Goal: Information Seeking & Learning: Learn about a topic

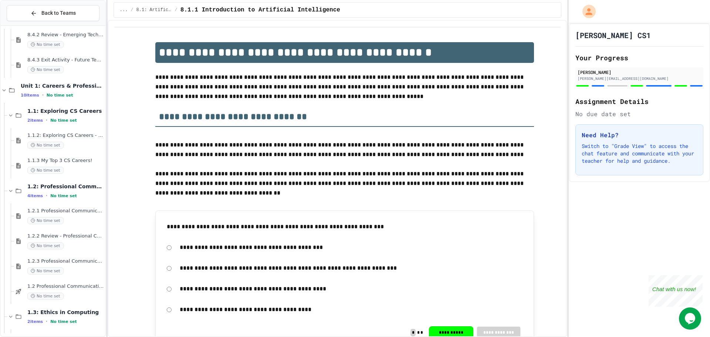
scroll to position [433, 0]
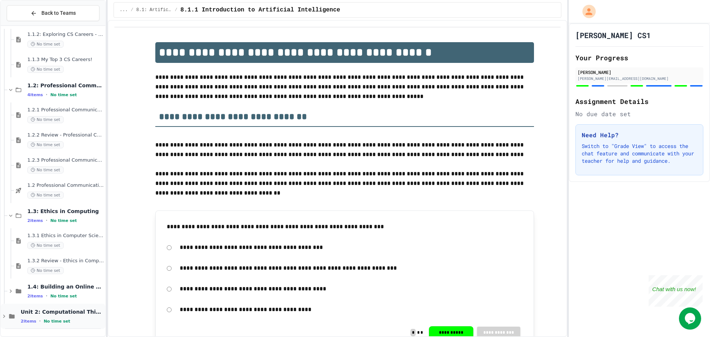
click at [71, 313] on span "Unit 2: Computational Thinking & Problem-Solving" at bounding box center [62, 311] width 83 height 7
click at [4, 317] on icon at bounding box center [4, 316] width 3 height 2
click at [77, 312] on span "Unit 2: Computational Thinking & Problem-Solving" at bounding box center [62, 311] width 83 height 7
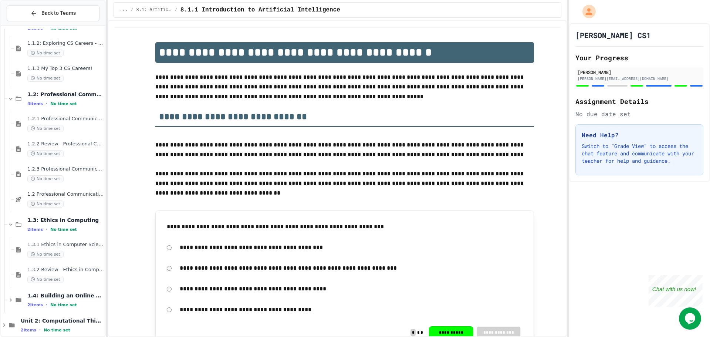
click at [77, 312] on div "1.4: Building an Online Presence 2 items • No time set" at bounding box center [56, 299] width 98 height 25
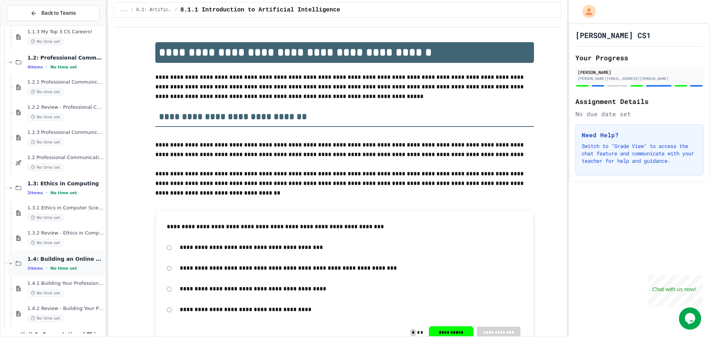
scroll to position [484, 0]
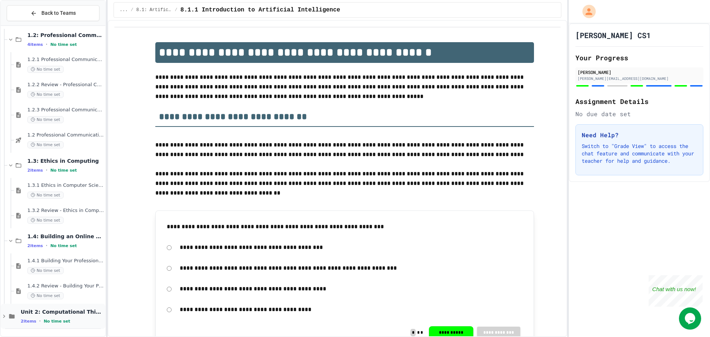
click at [67, 316] on div "Unit 2: Computational Thinking & Problem-Solving 2 items • No time set" at bounding box center [62, 316] width 83 height 16
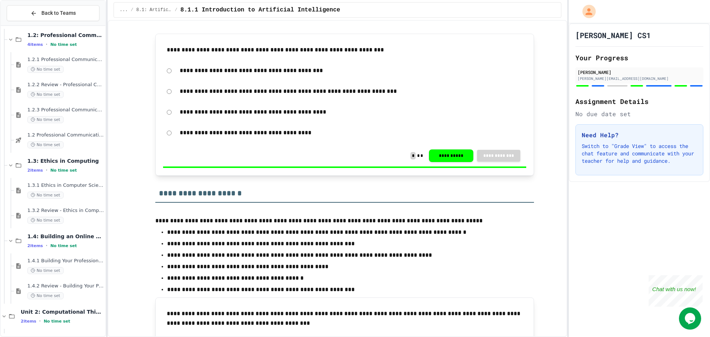
scroll to position [185, 0]
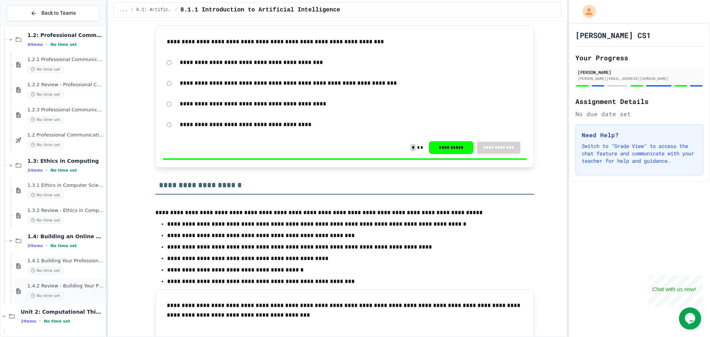
click at [81, 292] on div "No time set" at bounding box center [65, 295] width 76 height 7
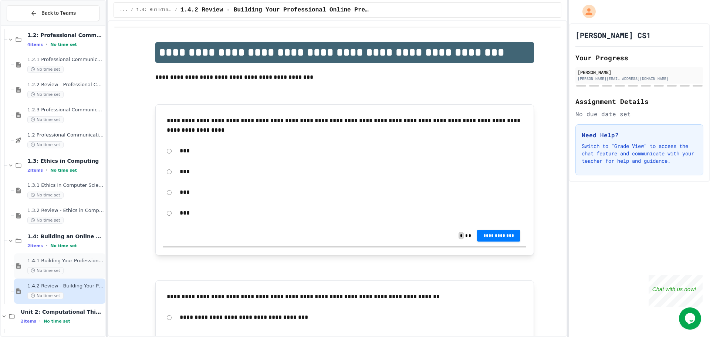
click at [85, 261] on span "1.4.1 Building Your Professional Online Presence" at bounding box center [65, 261] width 76 height 6
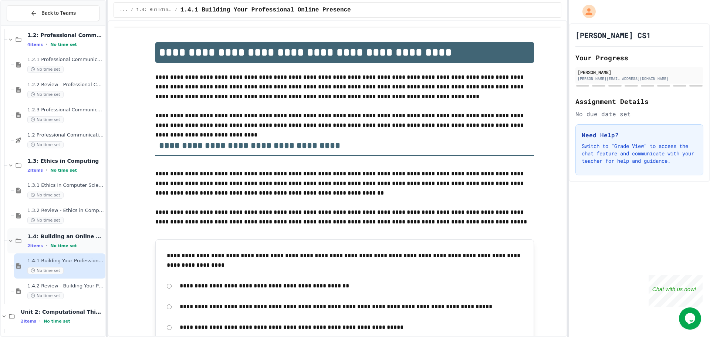
click at [84, 235] on span "1.4: Building an Online Presence" at bounding box center [65, 236] width 76 height 7
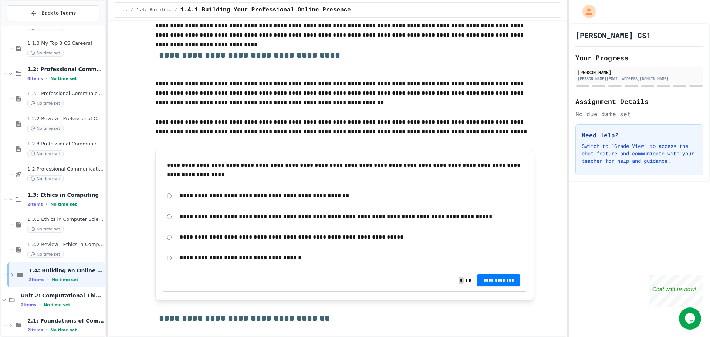
scroll to position [148, 0]
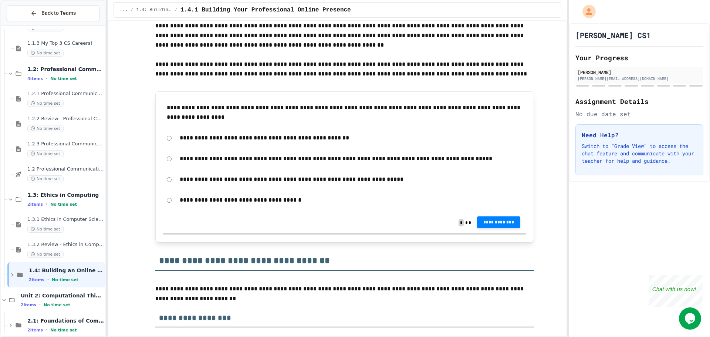
click at [508, 221] on span "**********" at bounding box center [499, 222] width 32 height 6
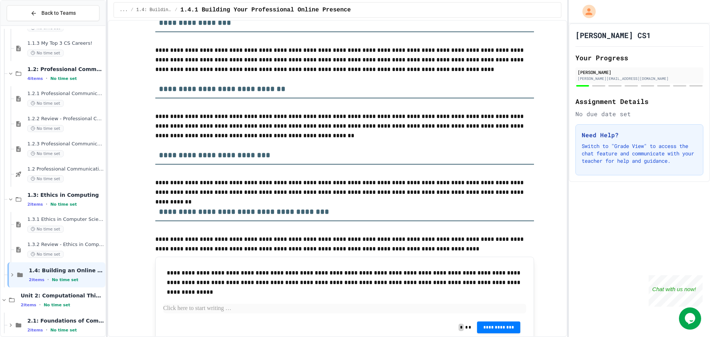
scroll to position [0, 0]
